Goal: Transaction & Acquisition: Purchase product/service

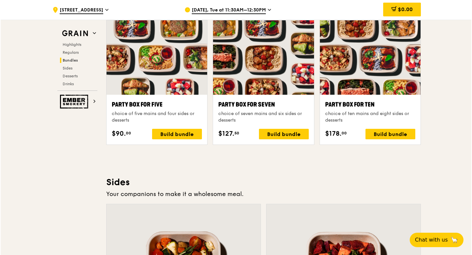
scroll to position [1327, 0]
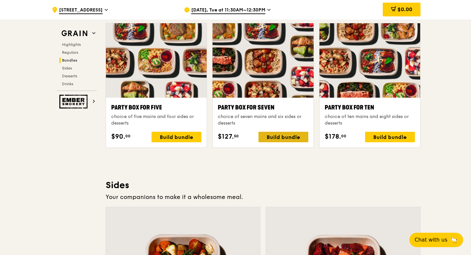
click at [279, 138] on div "Build bundle" at bounding box center [283, 137] width 50 height 10
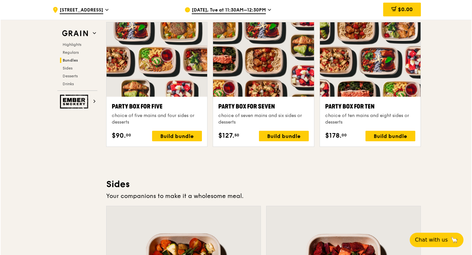
scroll to position [1327, 0]
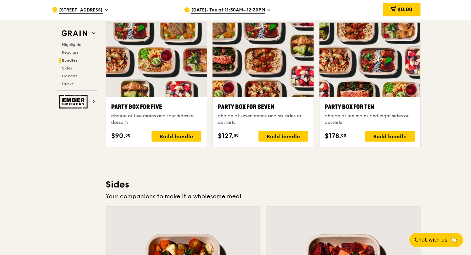
click at [285, 119] on div "choice of seven mains and six sides or desserts" at bounding box center [263, 119] width 90 height 13
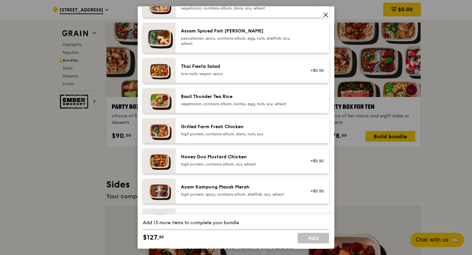
scroll to position [79, 0]
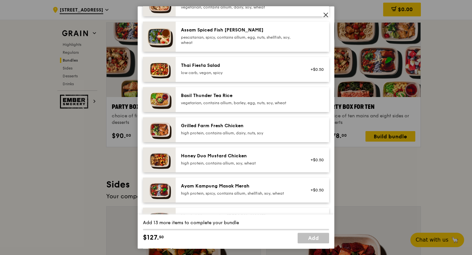
click at [369, 190] on div "Party Box for Seven choice of seven mains and six sides or desserts Mains Choos…" at bounding box center [236, 127] width 472 height 255
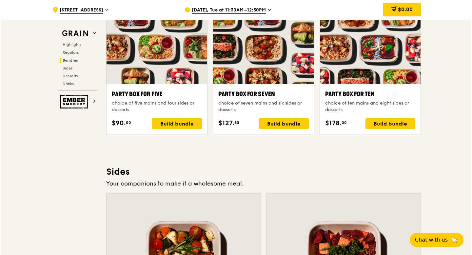
scroll to position [1344, 0]
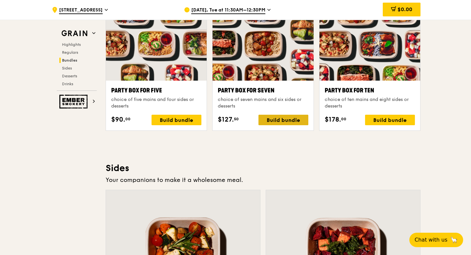
click at [289, 118] on div "Build bundle" at bounding box center [283, 120] width 50 height 10
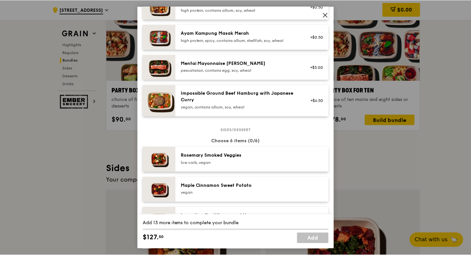
scroll to position [204, 0]
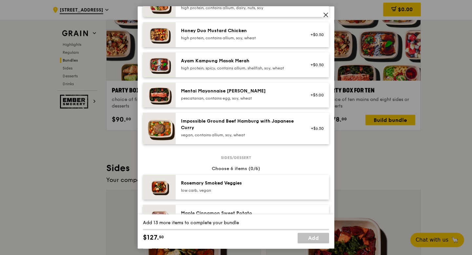
click at [458, 139] on div "Party Box for Seven choice of seven mains and six sides or desserts Mains Choos…" at bounding box center [236, 127] width 472 height 255
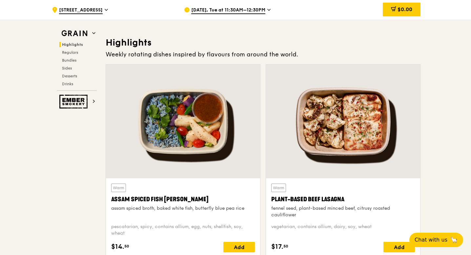
scroll to position [185, 0]
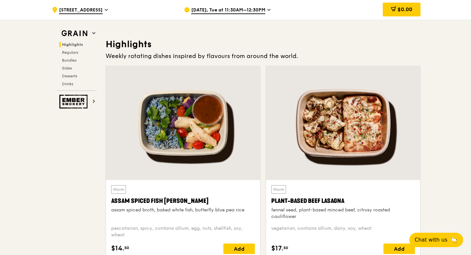
click at [269, 9] on icon at bounding box center [268, 10] width 3 height 6
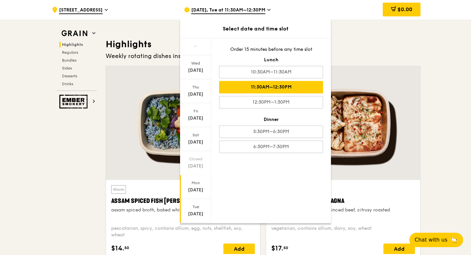
scroll to position [16, 0]
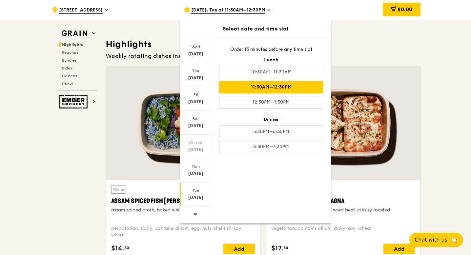
click at [196, 215] on icon at bounding box center [195, 214] width 5 height 5
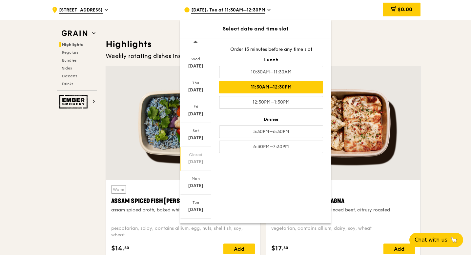
scroll to position [1, 0]
click at [196, 135] on div "Sat" at bounding box center [195, 134] width 29 height 5
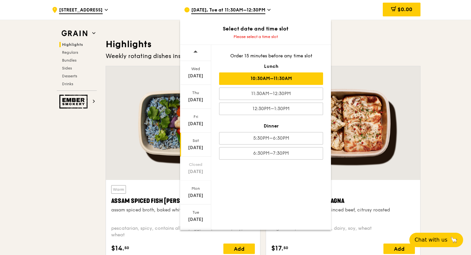
click at [253, 79] on div "10:30AM–11:30AM" at bounding box center [271, 78] width 104 height 12
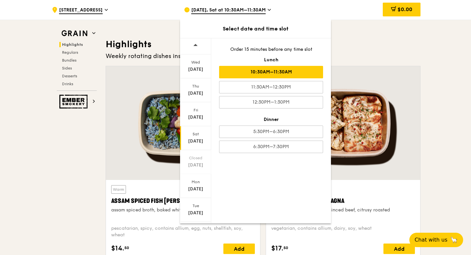
scroll to position [0, 0]
click at [199, 47] on div at bounding box center [195, 46] width 31 height 17
click at [197, 71] on div "[DATE]" at bounding box center [195, 70] width 29 height 7
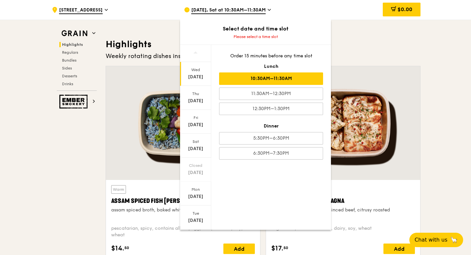
click at [234, 82] on div "10:30AM–11:30AM" at bounding box center [271, 78] width 104 height 12
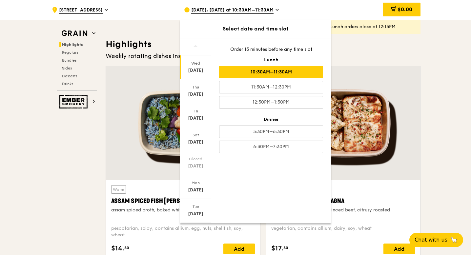
click at [168, 59] on div "Weekly rotating dishes inspired by flavours from around the world." at bounding box center [263, 56] width 315 height 9
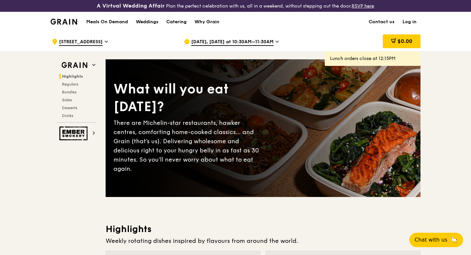
click at [61, 22] on img at bounding box center [64, 22] width 27 height 6
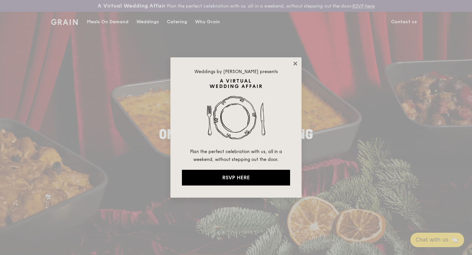
click at [294, 64] on icon at bounding box center [296, 64] width 6 height 6
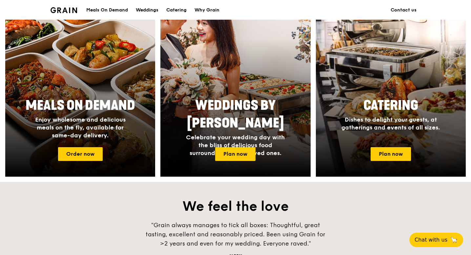
scroll to position [274, 0]
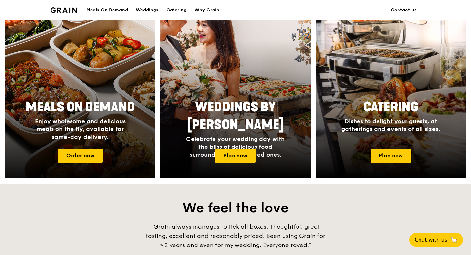
click at [77, 127] on span "Enjoy wholesome and delicious meals on the fly, available for same-day delivery." at bounding box center [80, 129] width 91 height 23
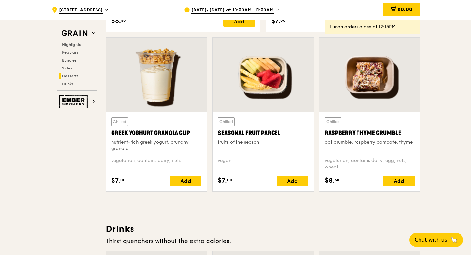
scroll to position [2092, 0]
